Goal: Information Seeking & Learning: Learn about a topic

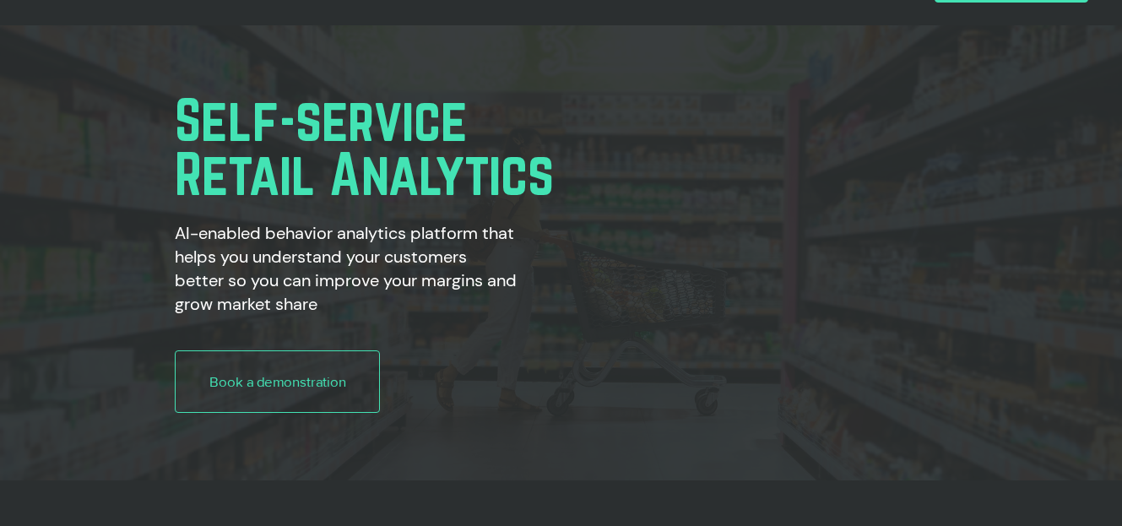
scroll to position [26, 0]
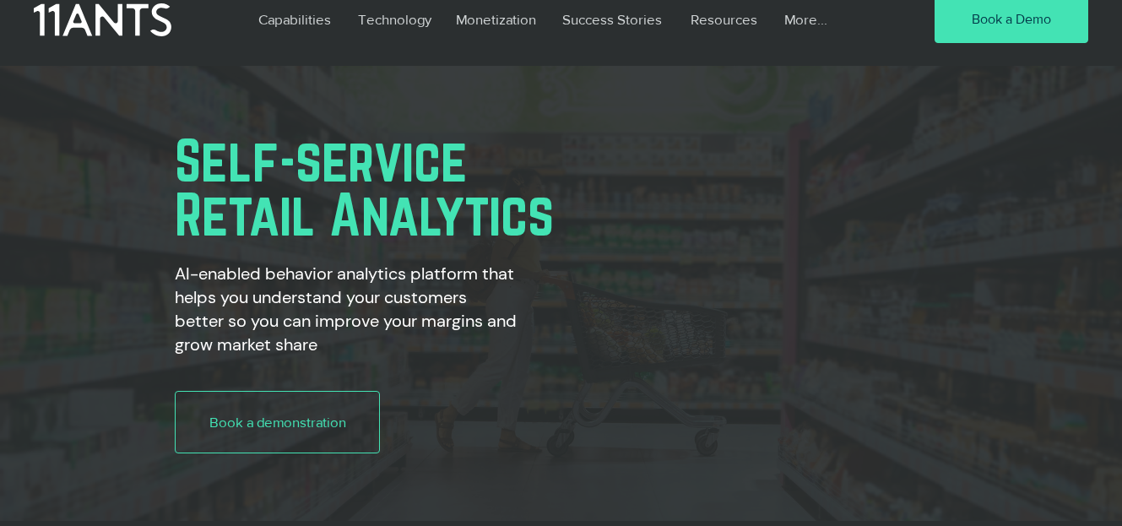
click at [336, 23] on p "Capabilities" at bounding box center [295, 19] width 90 height 39
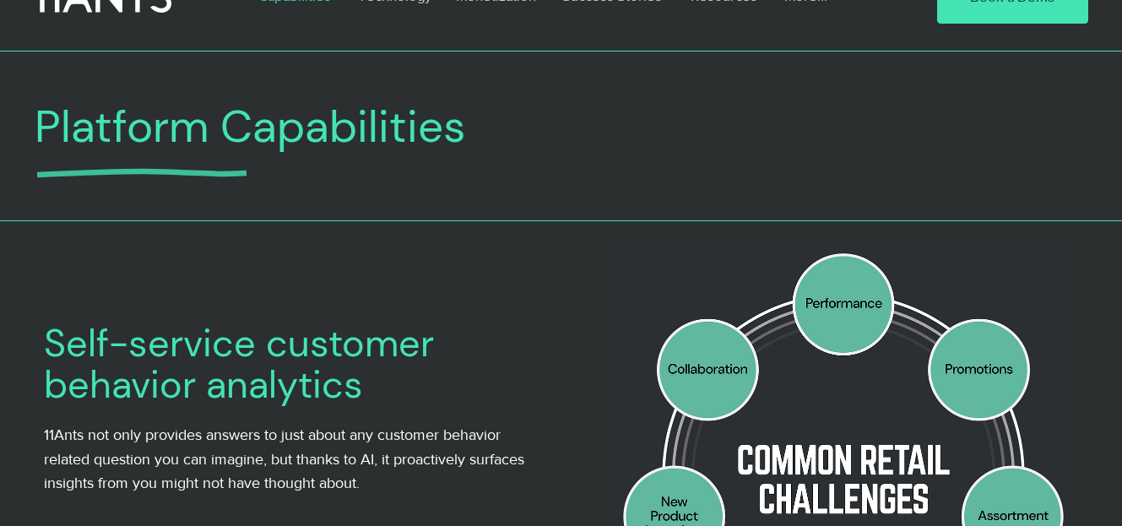
scroll to position [34, 0]
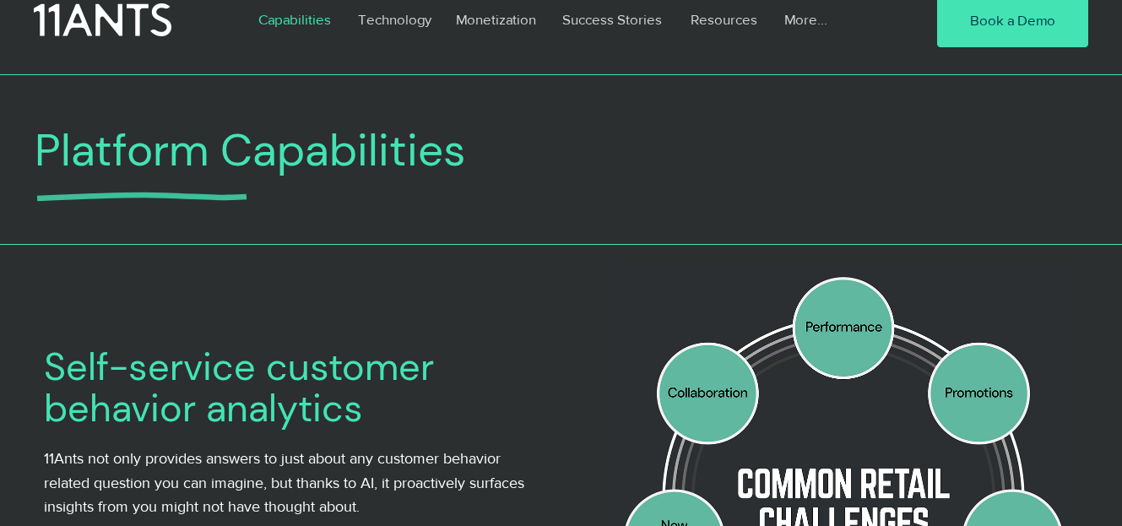
click at [368, 12] on p "Technology" at bounding box center [395, 19] width 90 height 39
